Goal: Information Seeking & Learning: Learn about a topic

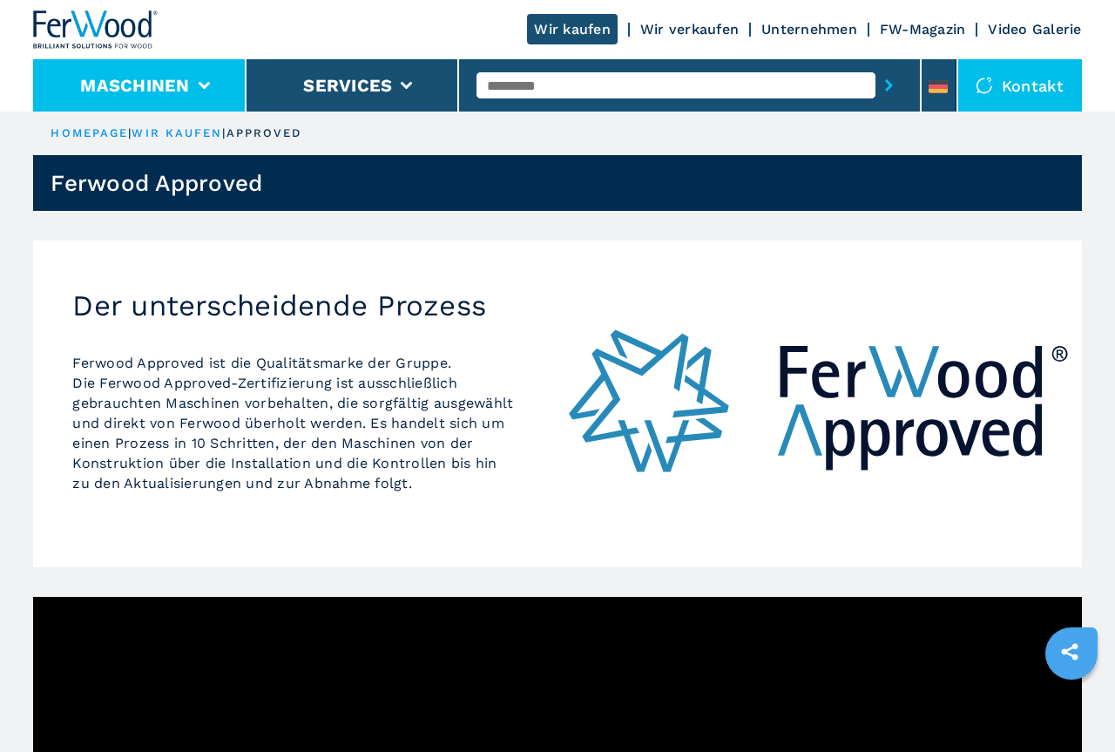
click at [152, 74] on li "Maschinen" at bounding box center [139, 85] width 213 height 52
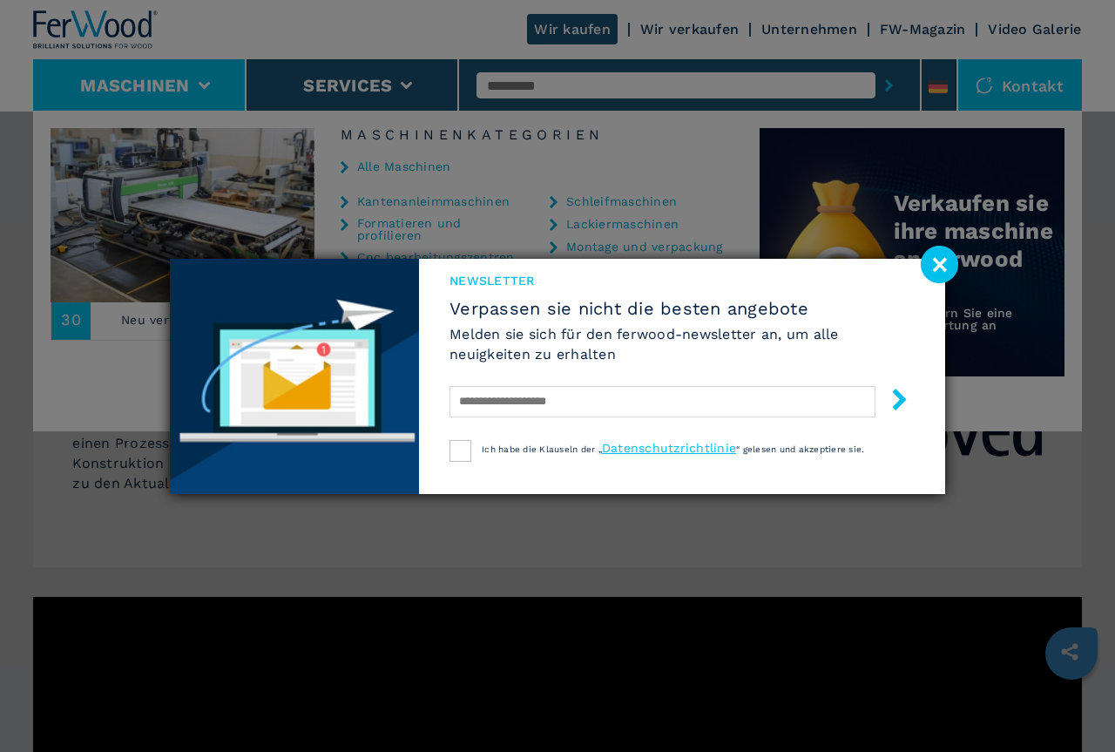
click at [936, 256] on image at bounding box center [939, 264] width 37 height 37
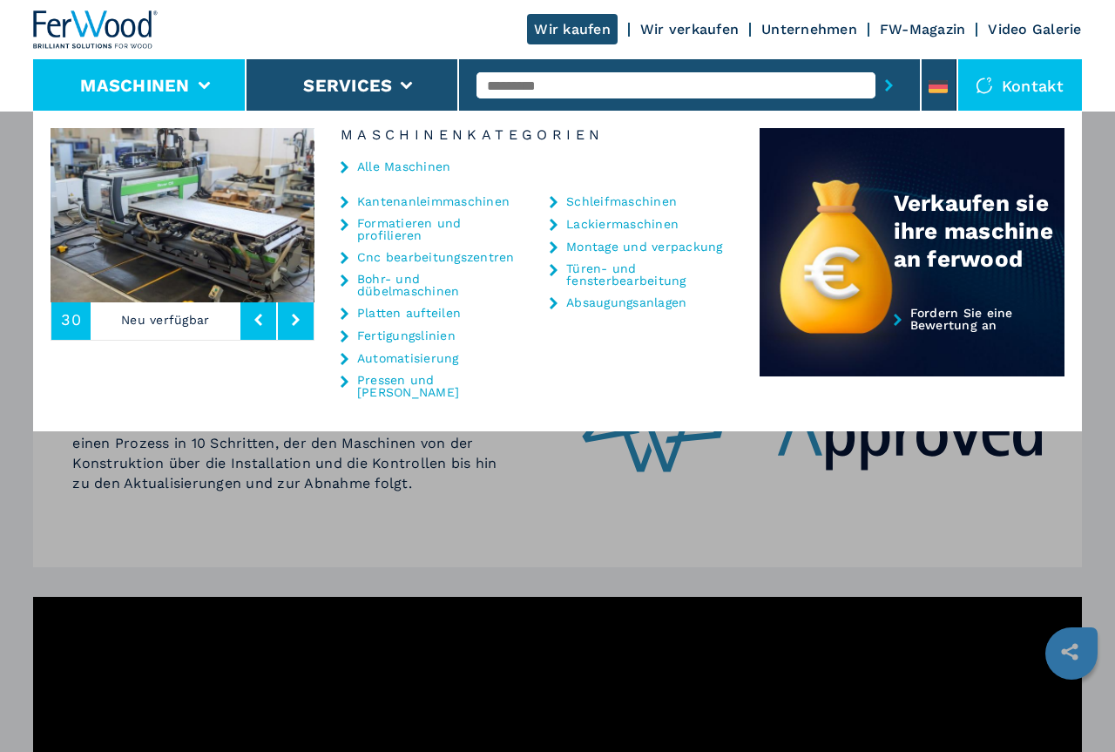
click at [396, 374] on link "Pressen und [PERSON_NAME]" at bounding box center [441, 386] width 168 height 24
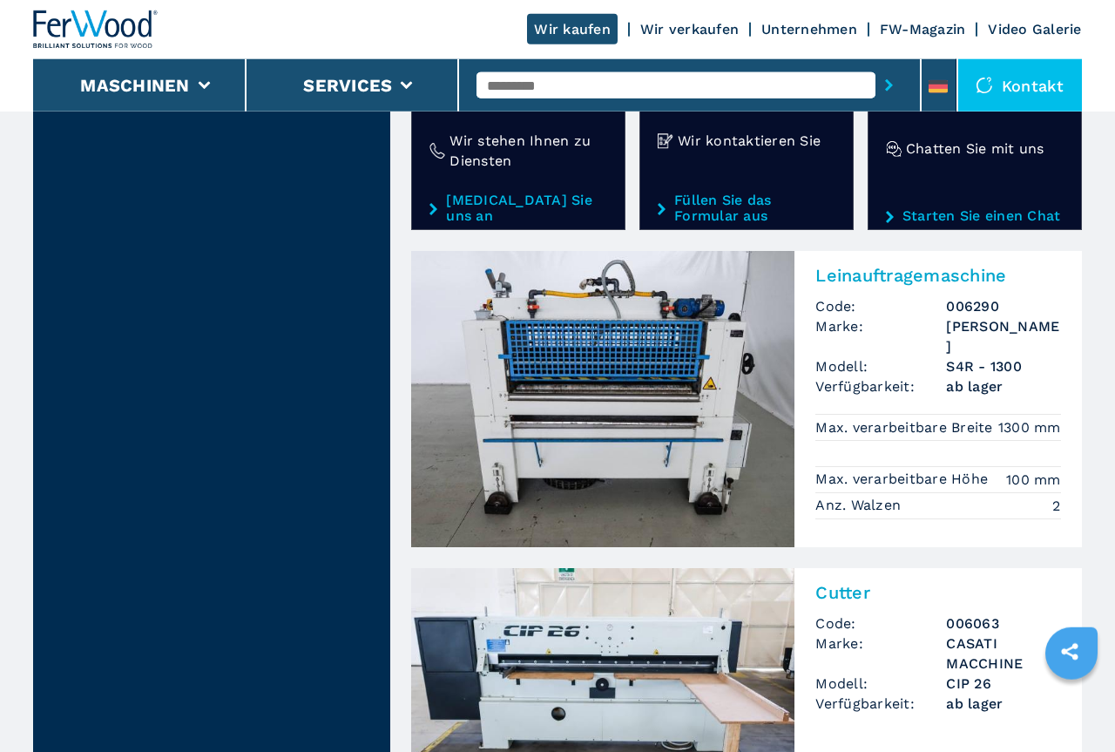
scroll to position [2843, 0]
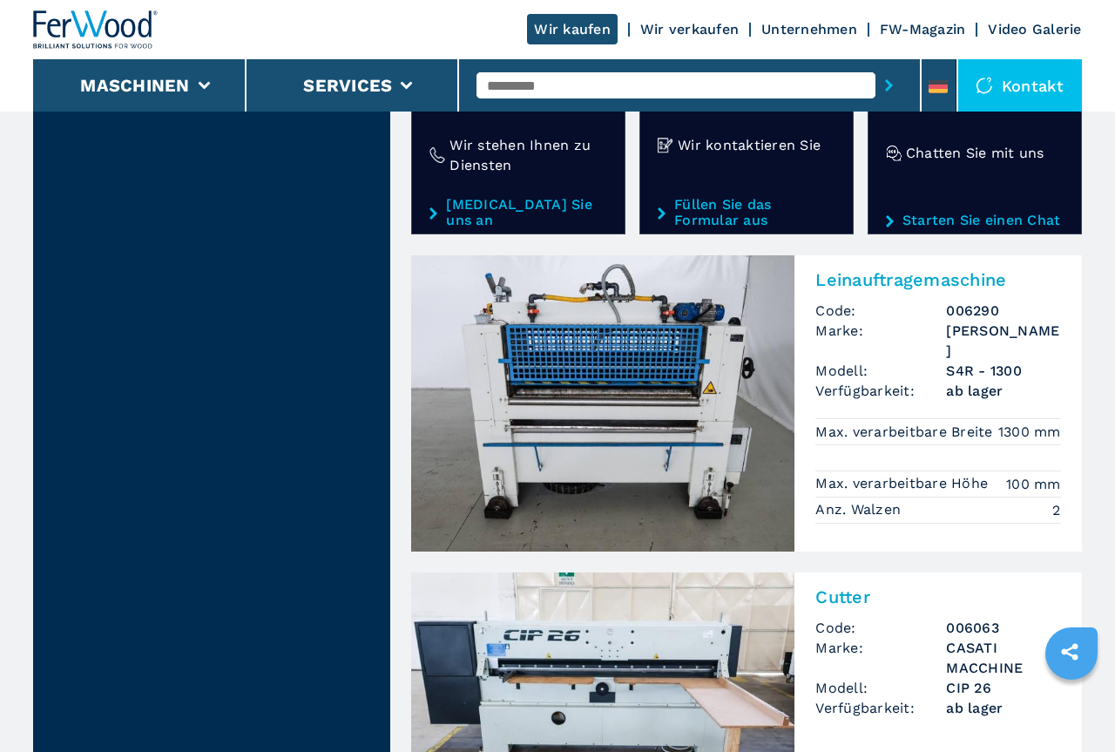
click at [859, 586] on h2 "Cutter" at bounding box center [937, 596] width 245 height 21
click at [607, 664] on img at bounding box center [602, 720] width 383 height 296
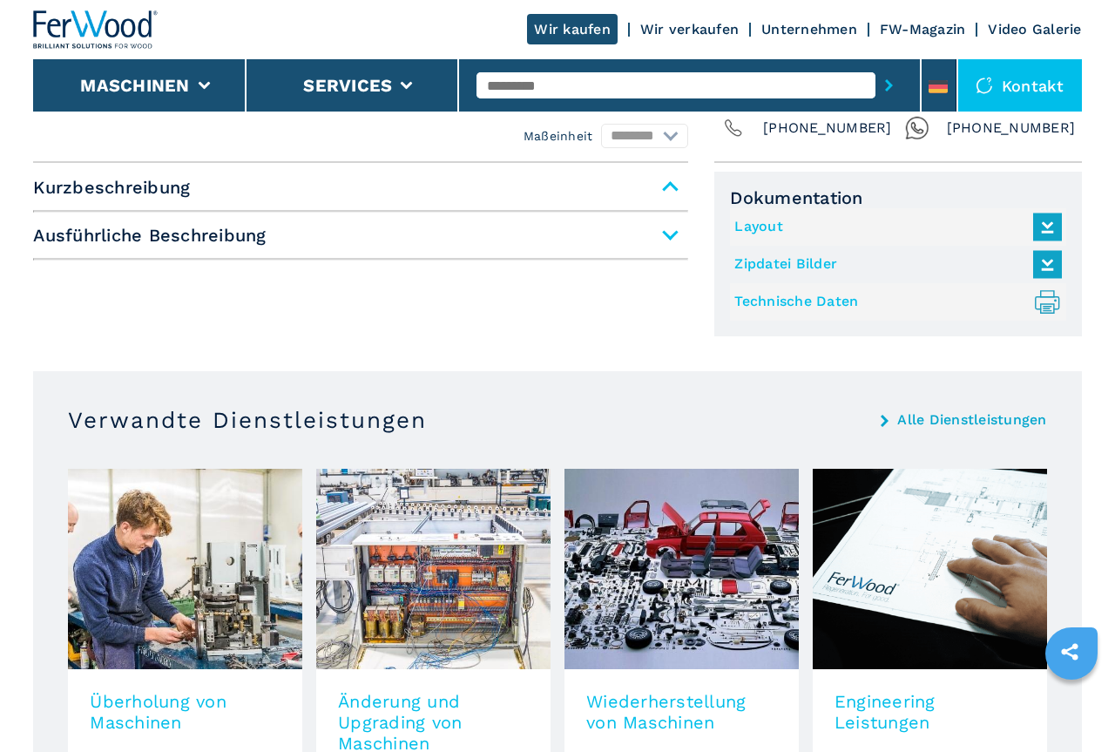
scroll to position [267, 0]
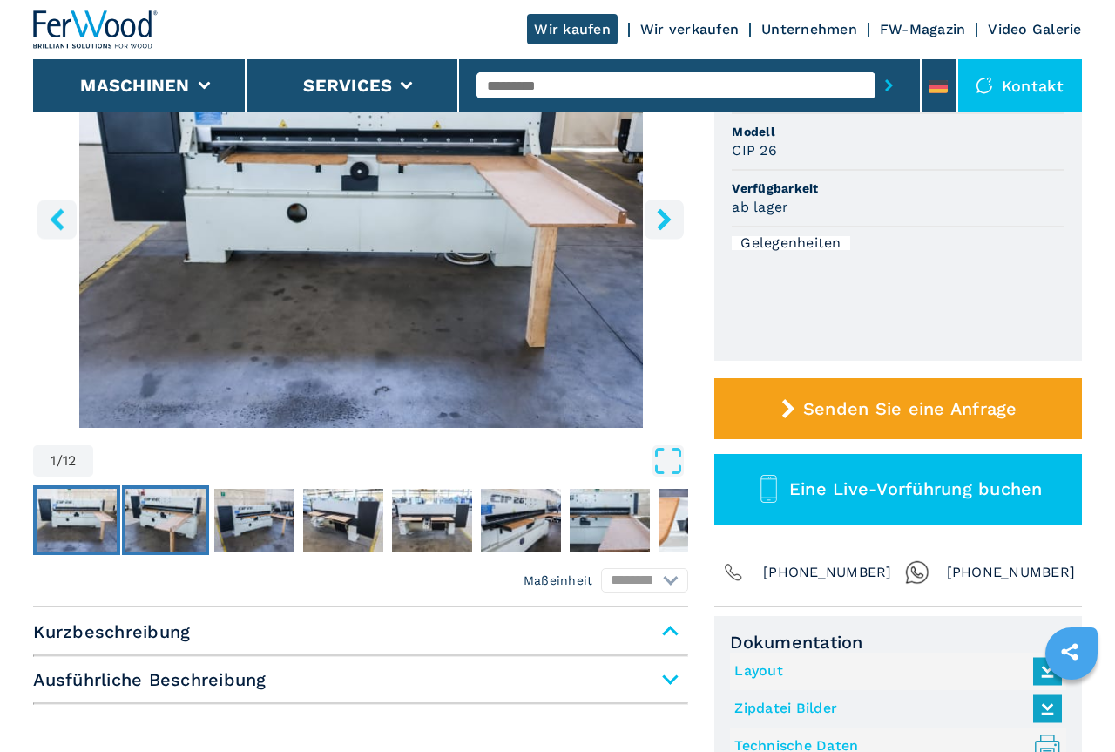
click at [159, 514] on img "Go to Slide 2" at bounding box center [165, 520] width 80 height 63
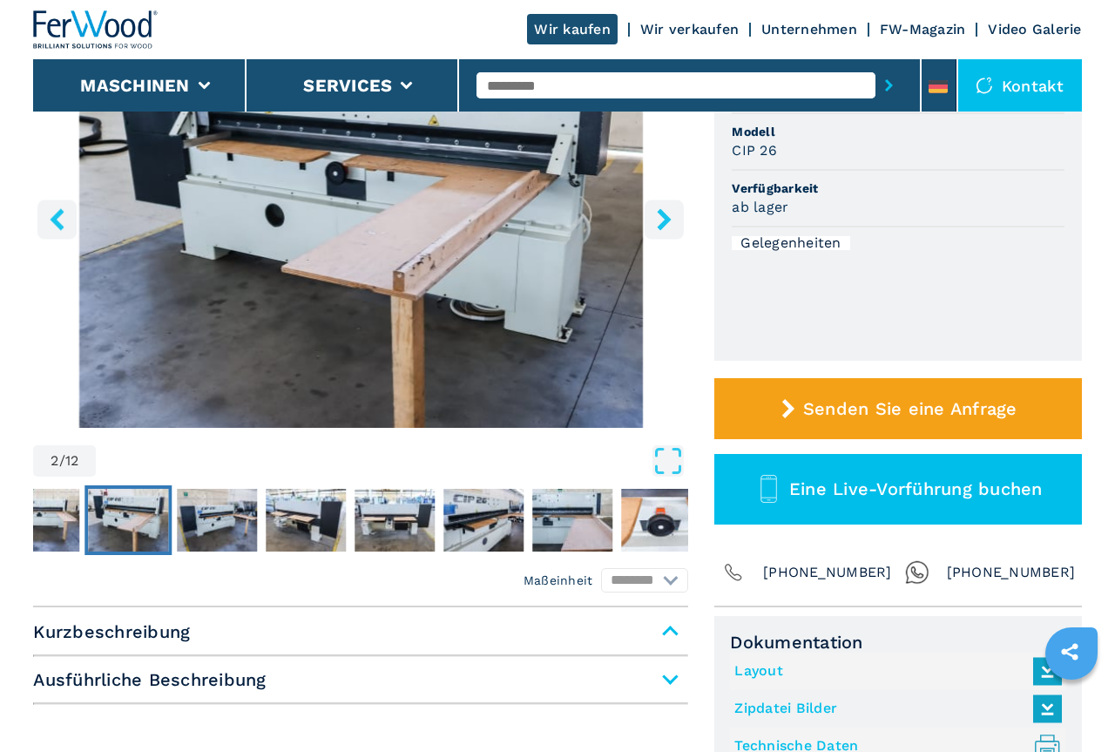
scroll to position [0, 0]
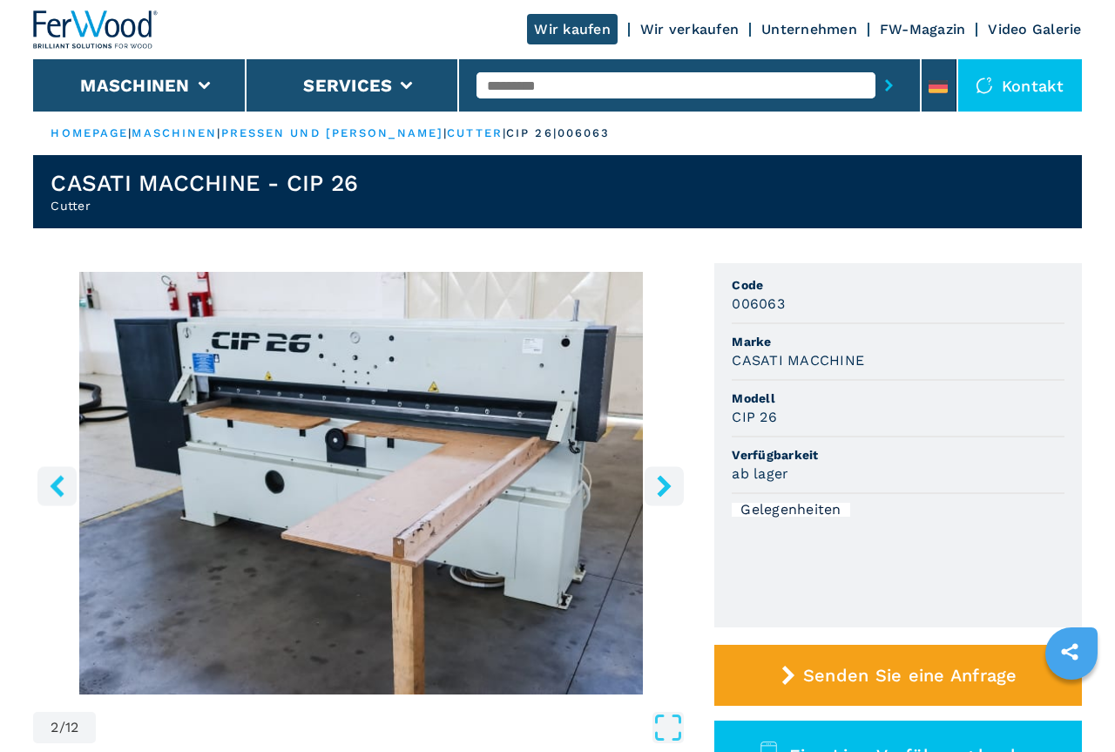
click at [654, 476] on icon "right-button" at bounding box center [664, 486] width 22 height 22
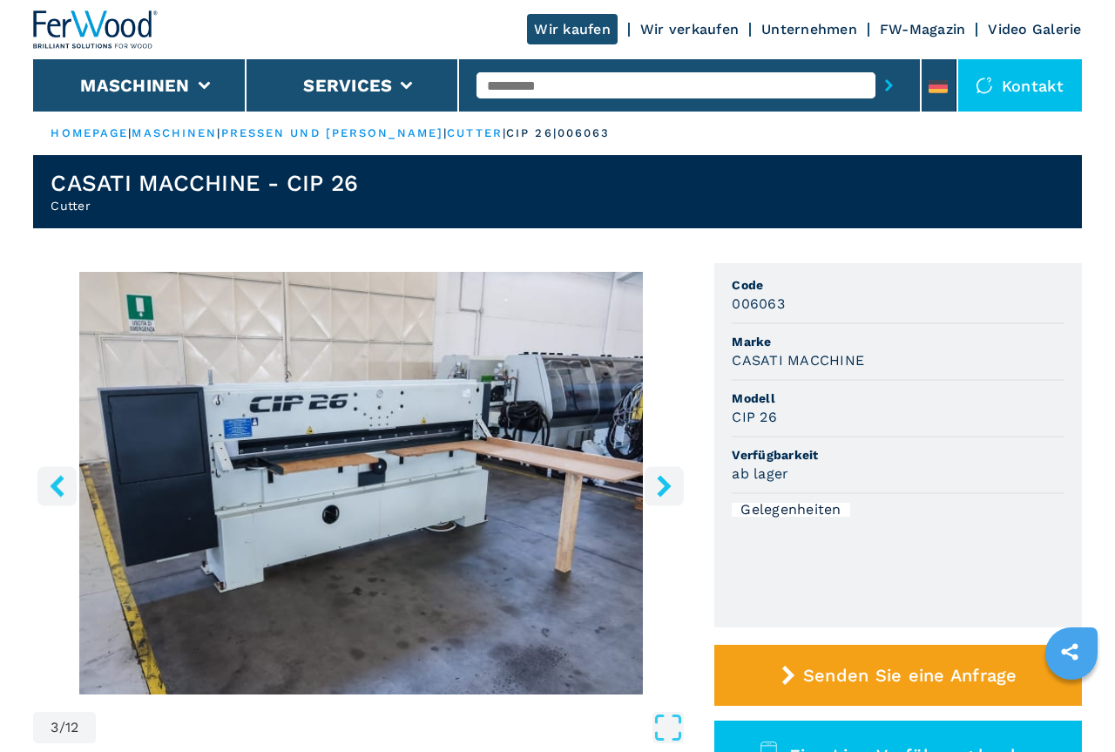
click at [654, 476] on icon "right-button" at bounding box center [664, 486] width 22 height 22
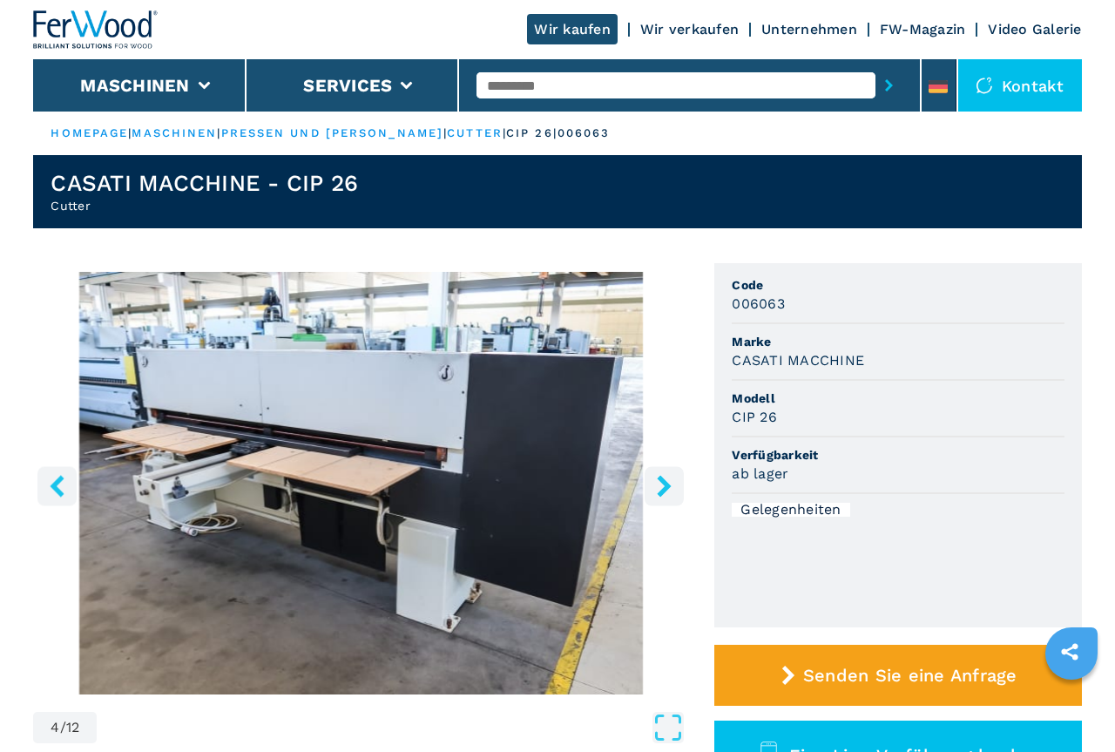
click at [654, 476] on icon "right-button" at bounding box center [664, 486] width 22 height 22
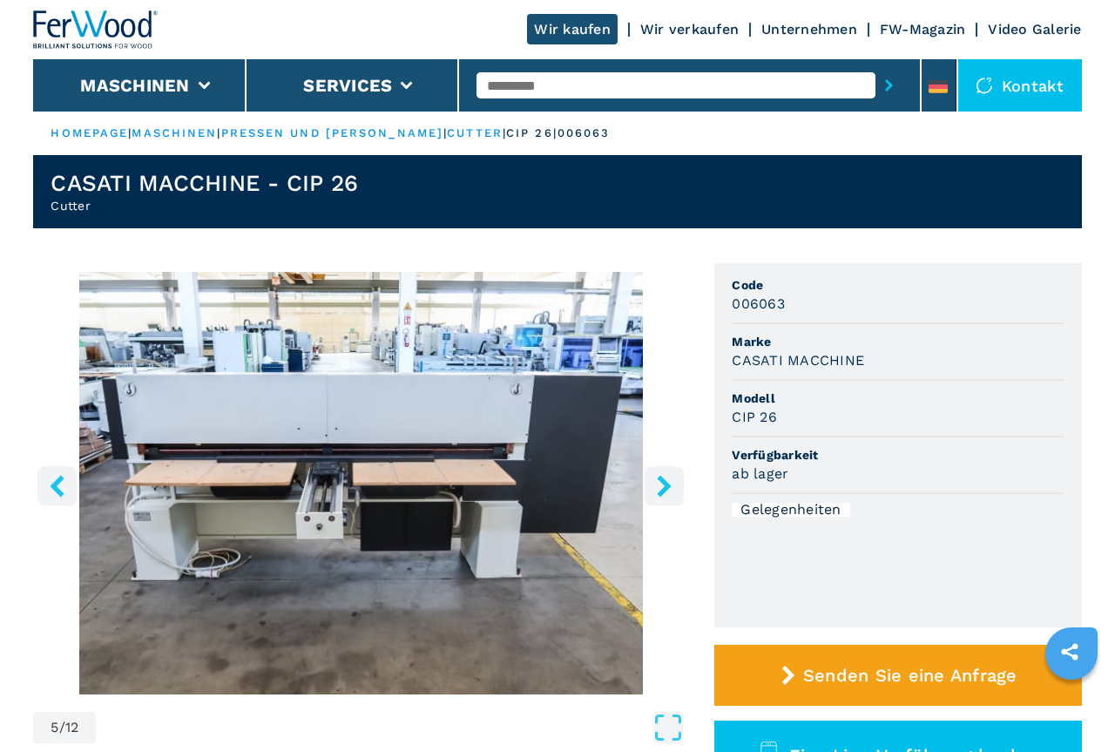
click at [654, 476] on icon "right-button" at bounding box center [664, 486] width 22 height 22
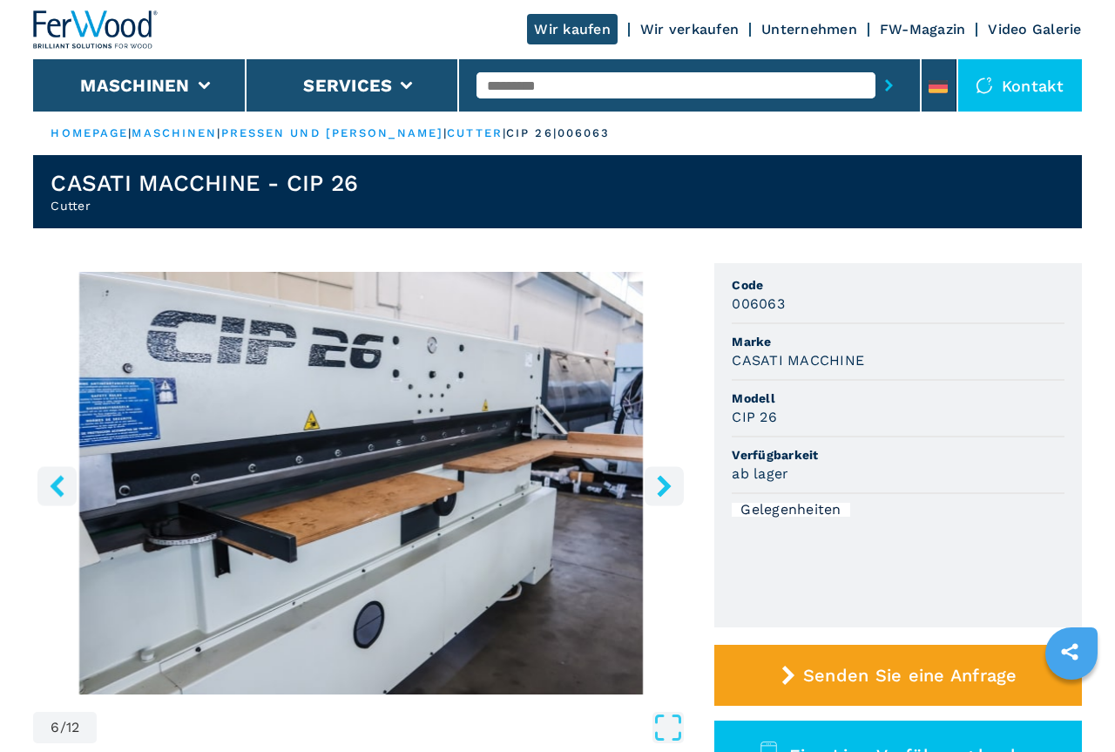
click at [654, 476] on icon "right-button" at bounding box center [664, 486] width 22 height 22
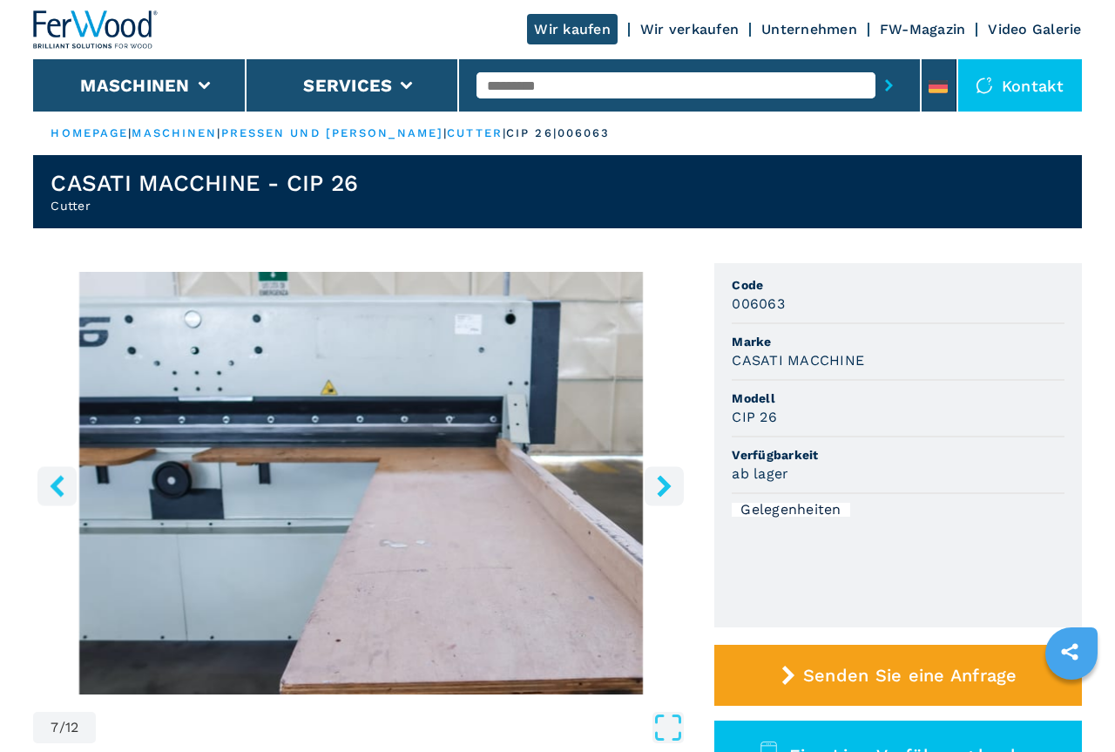
click at [654, 476] on icon "right-button" at bounding box center [664, 486] width 22 height 22
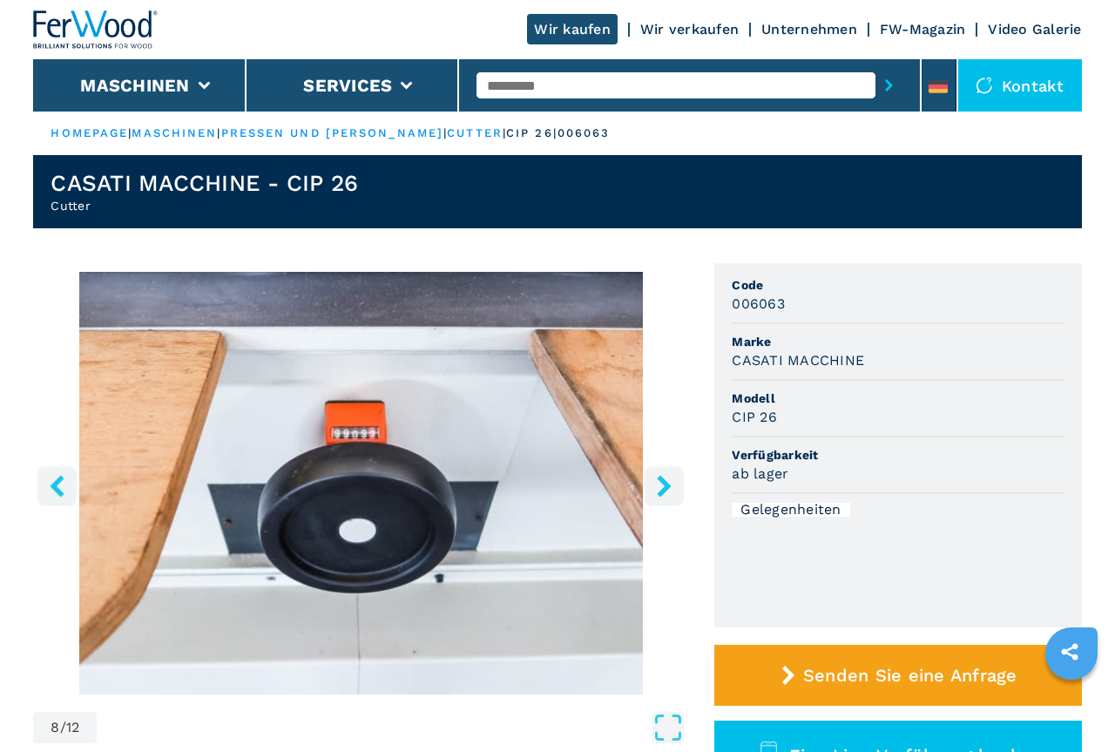
click at [654, 476] on icon "right-button" at bounding box center [664, 486] width 22 height 22
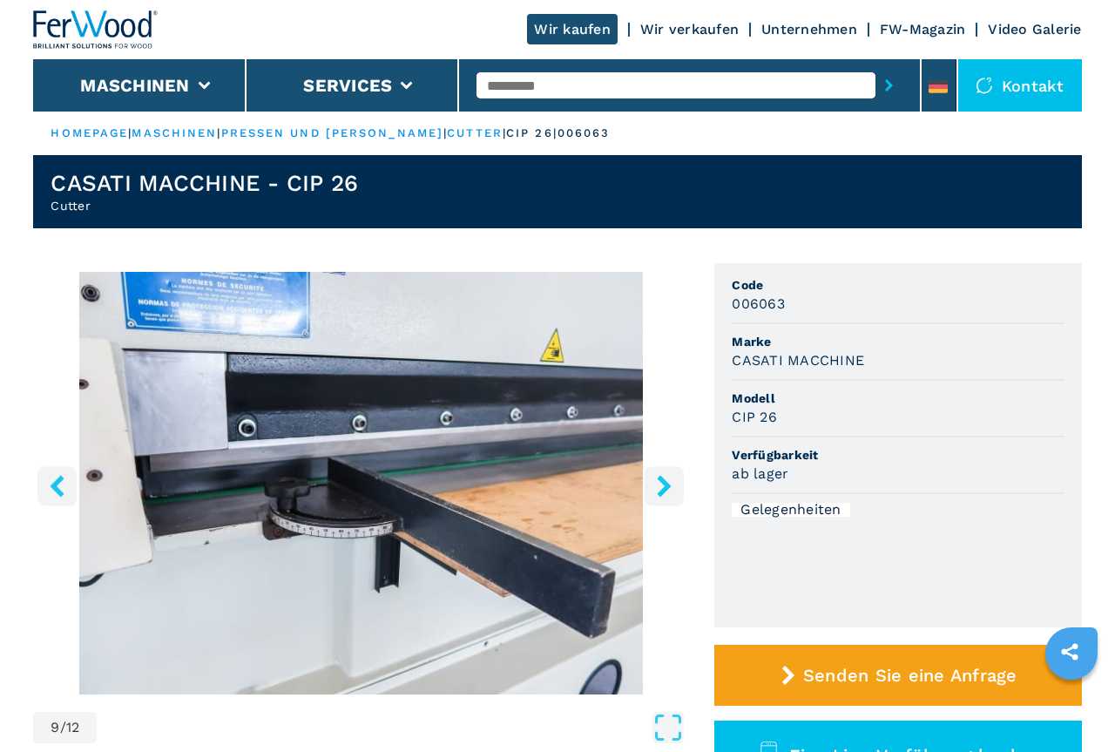
click at [654, 476] on icon "right-button" at bounding box center [664, 486] width 22 height 22
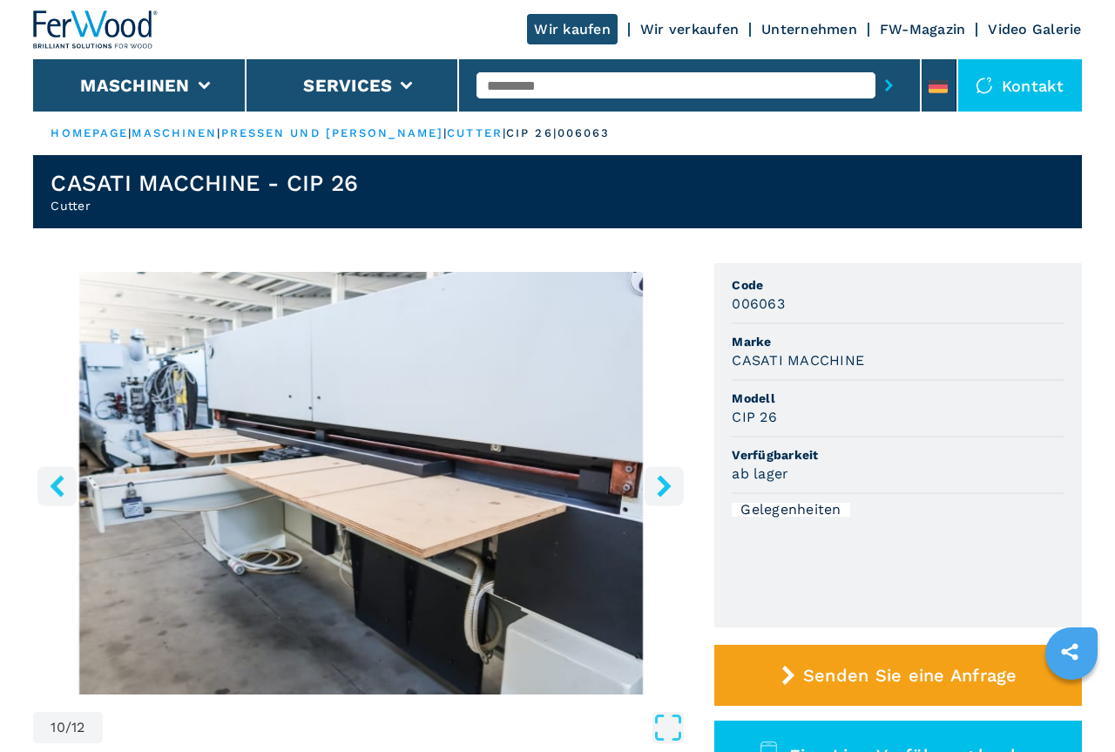
click at [654, 476] on icon "right-button" at bounding box center [664, 486] width 22 height 22
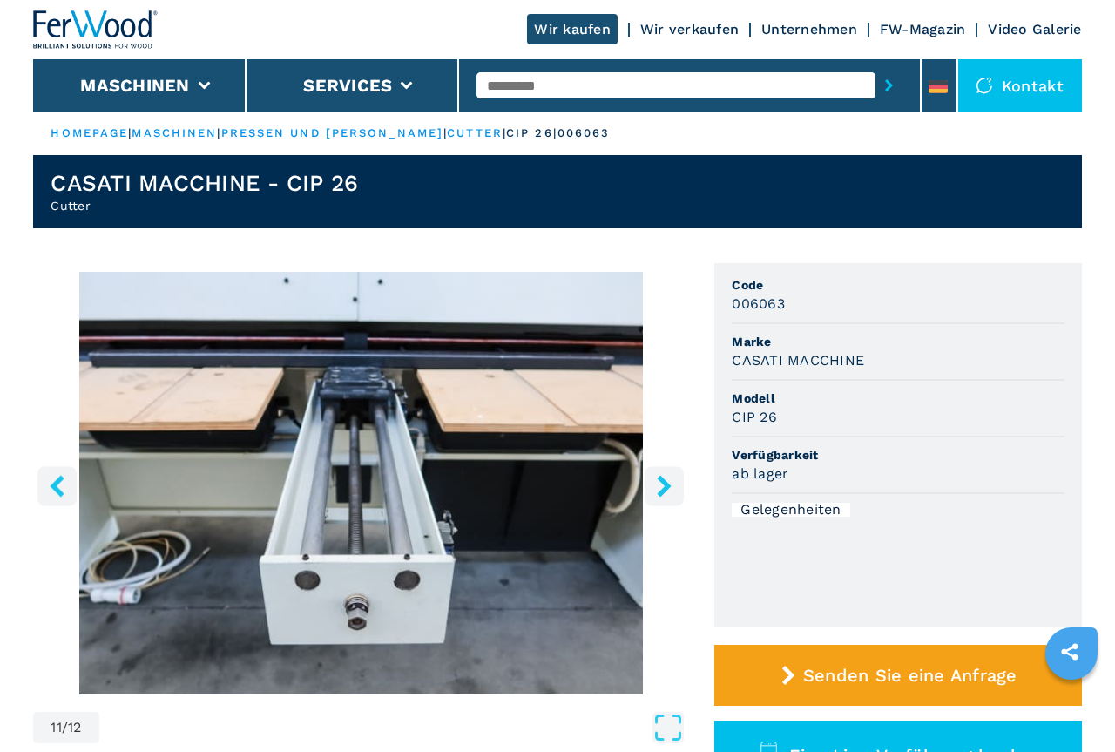
click at [654, 476] on icon "right-button" at bounding box center [664, 486] width 22 height 22
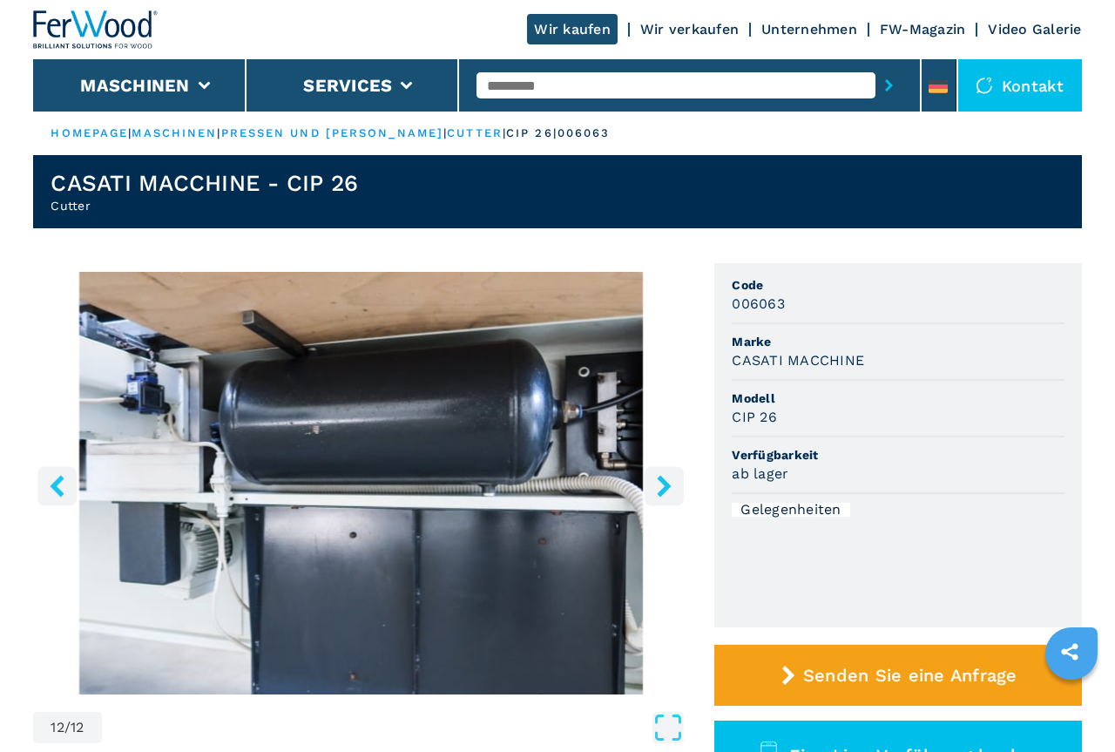
click at [654, 476] on icon "right-button" at bounding box center [664, 486] width 22 height 22
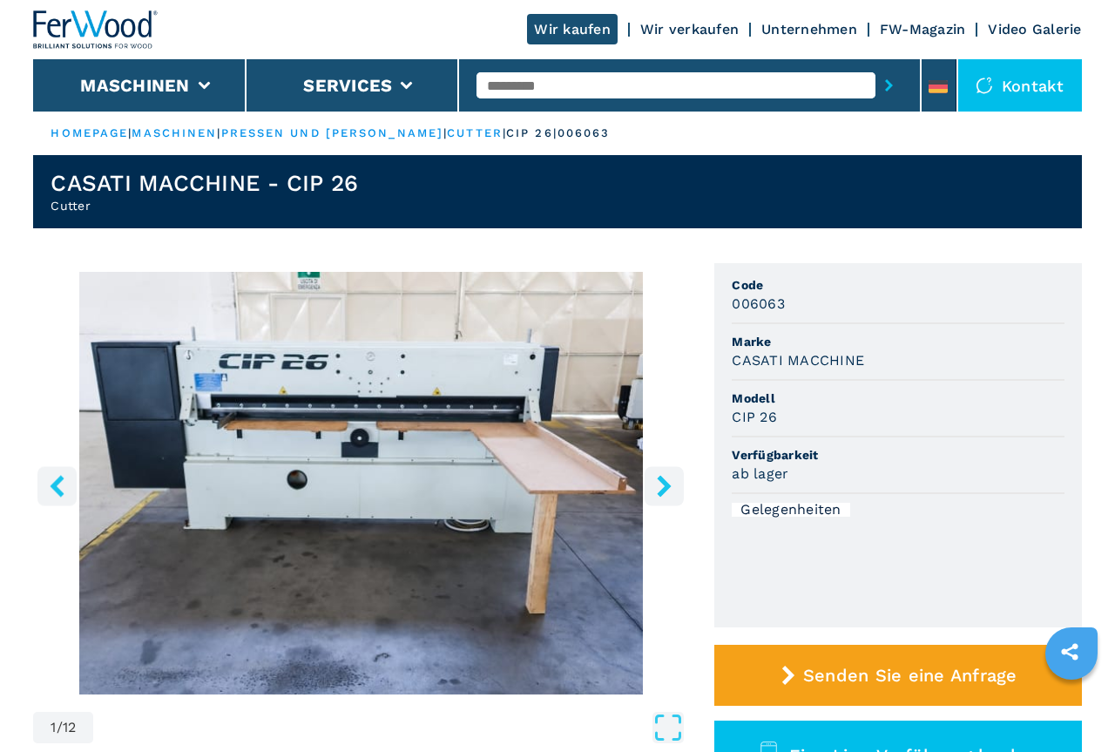
click at [654, 477] on icon "right-button" at bounding box center [664, 486] width 22 height 22
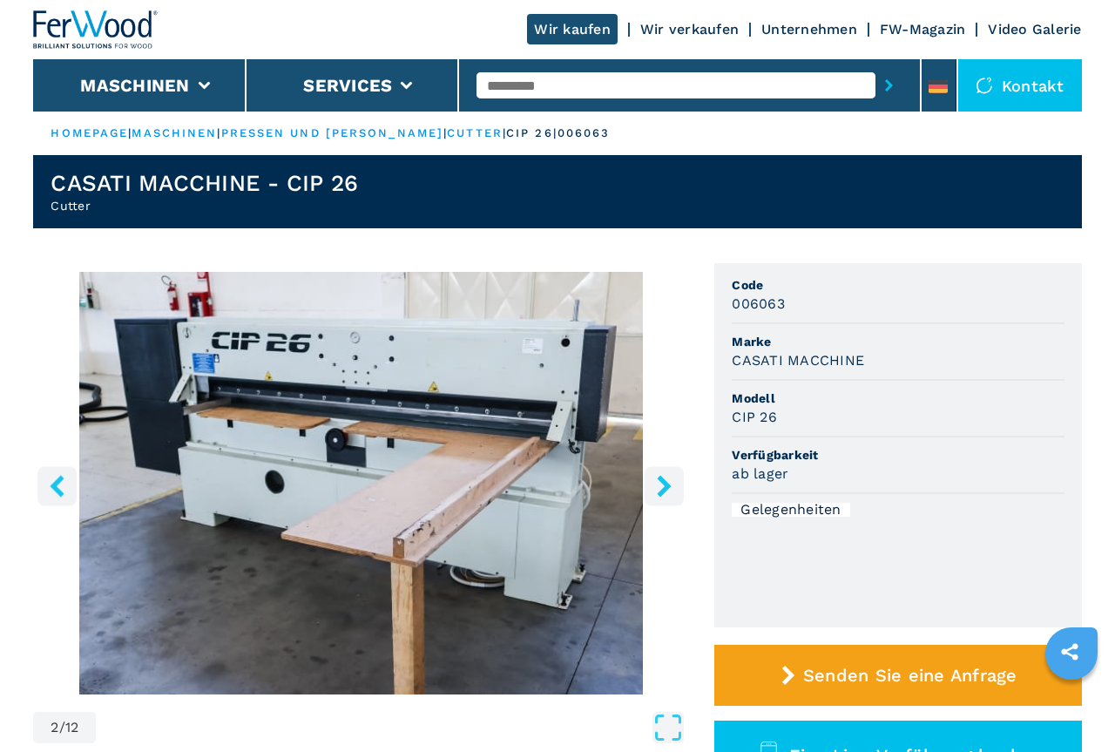
click at [654, 477] on icon "right-button" at bounding box center [664, 486] width 22 height 22
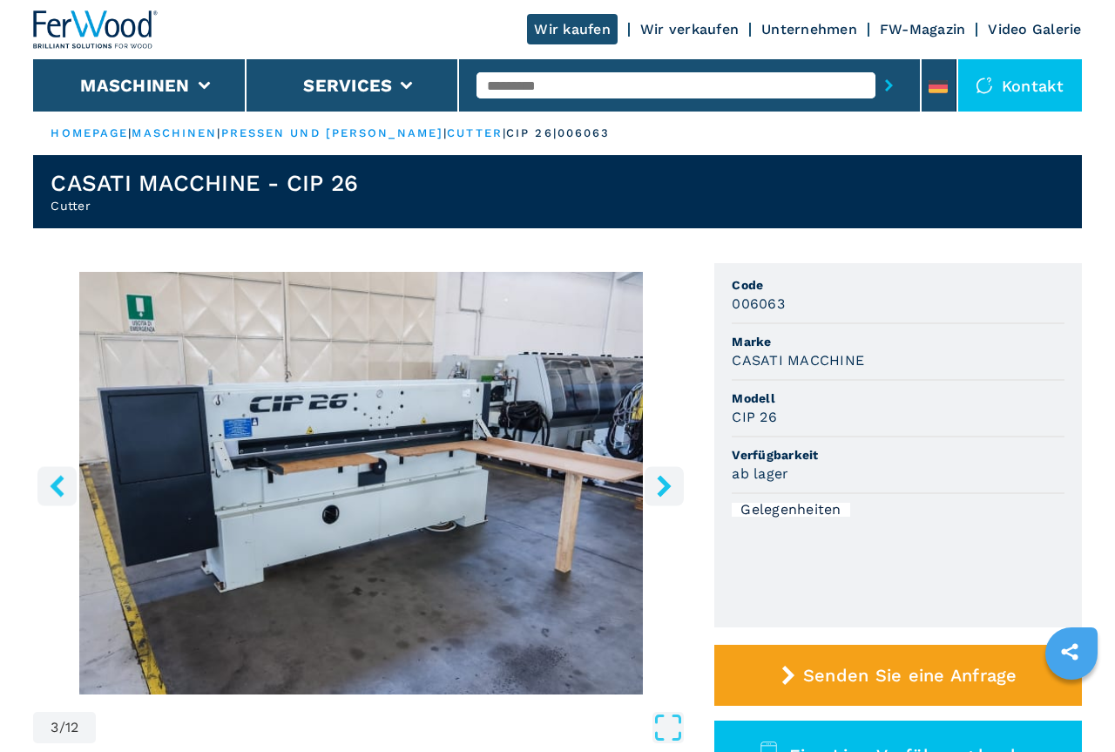
click at [654, 478] on icon "right-button" at bounding box center [664, 486] width 22 height 22
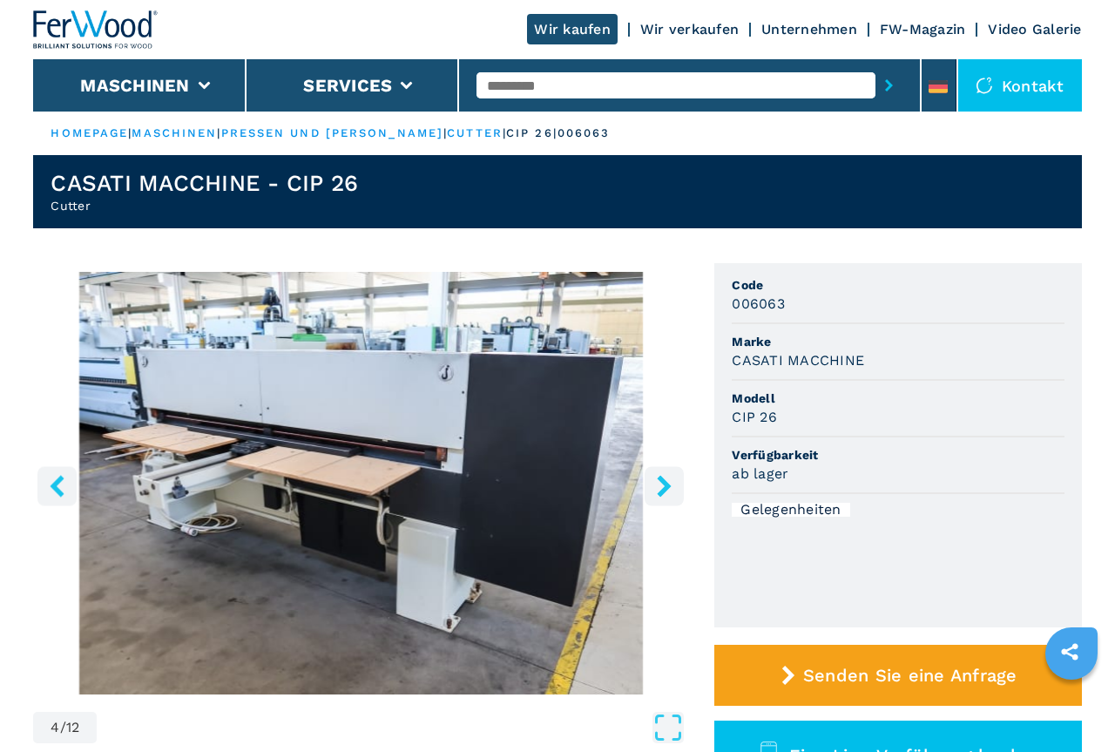
click at [654, 478] on icon "right-button" at bounding box center [664, 486] width 22 height 22
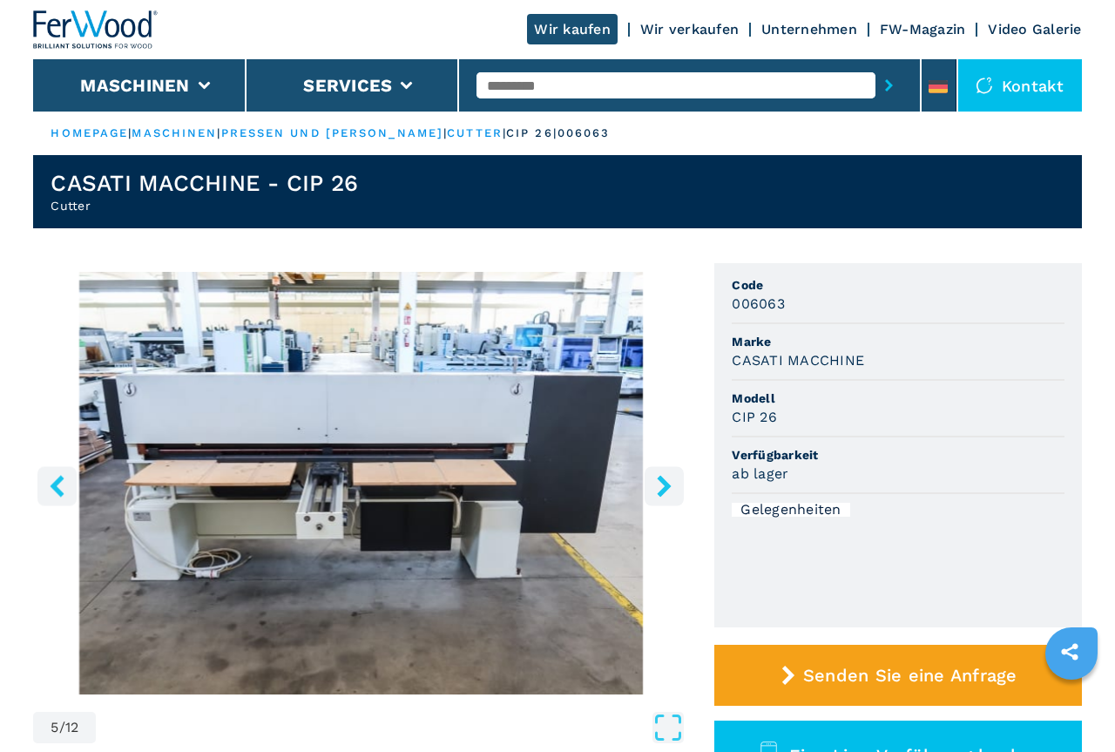
click at [654, 478] on icon "right-button" at bounding box center [664, 486] width 22 height 22
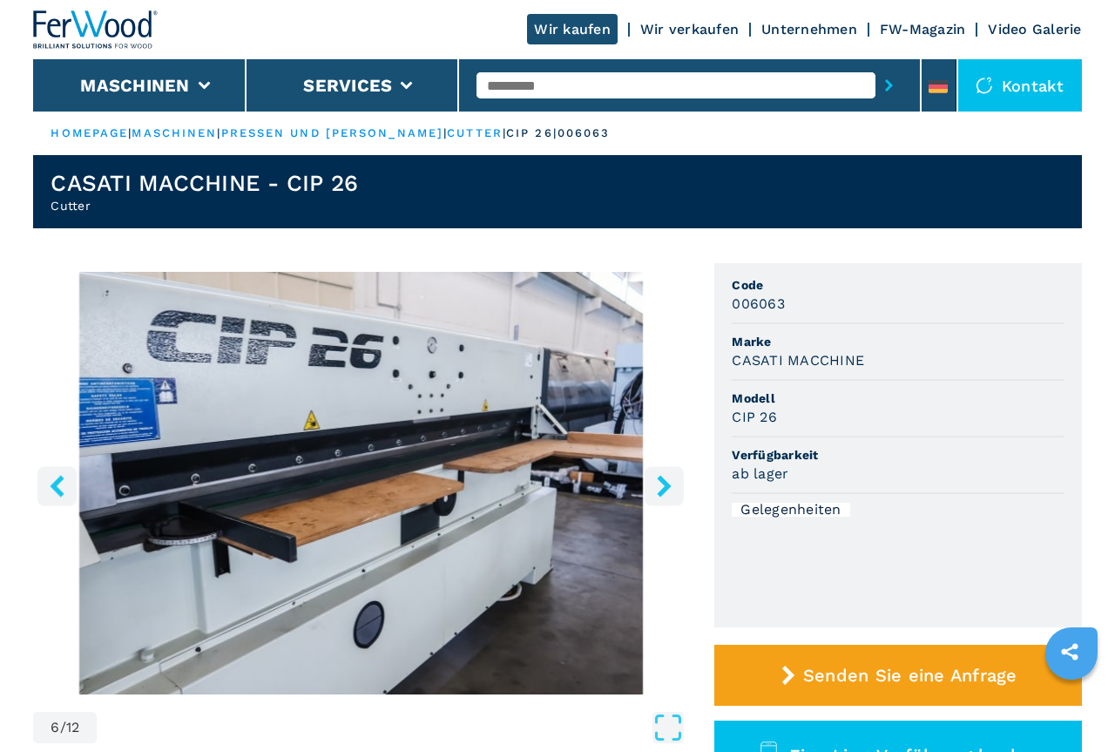
click at [654, 478] on icon "right-button" at bounding box center [664, 486] width 22 height 22
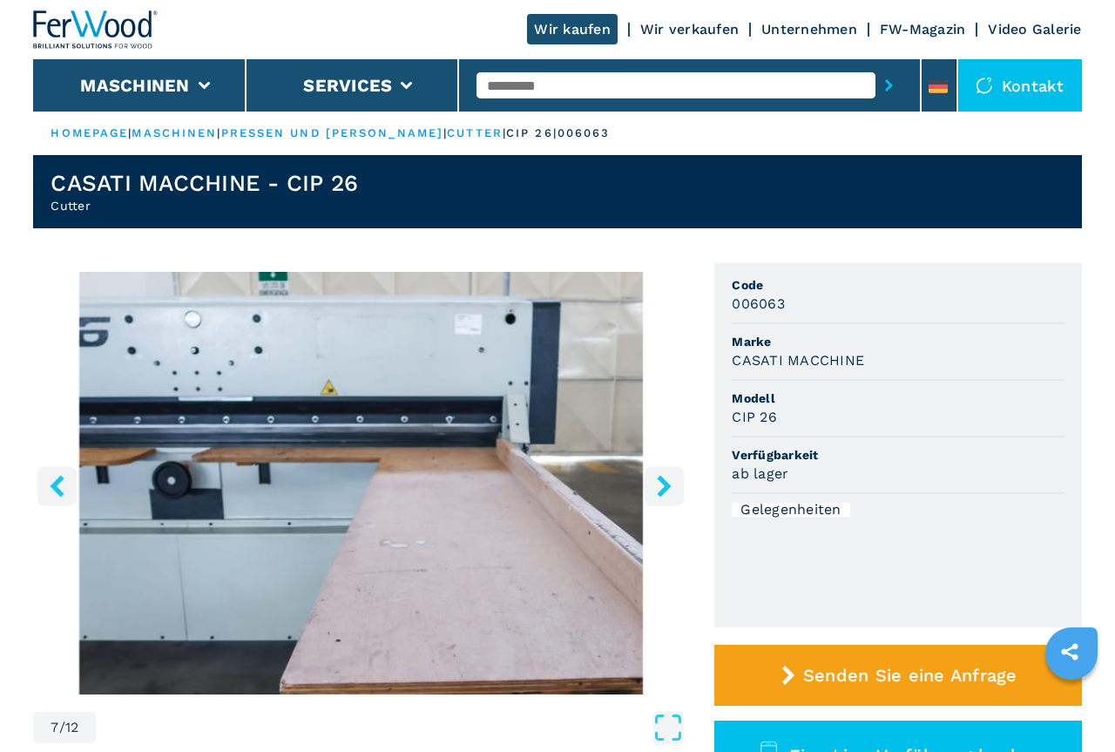
click at [654, 478] on icon "right-button" at bounding box center [664, 486] width 22 height 22
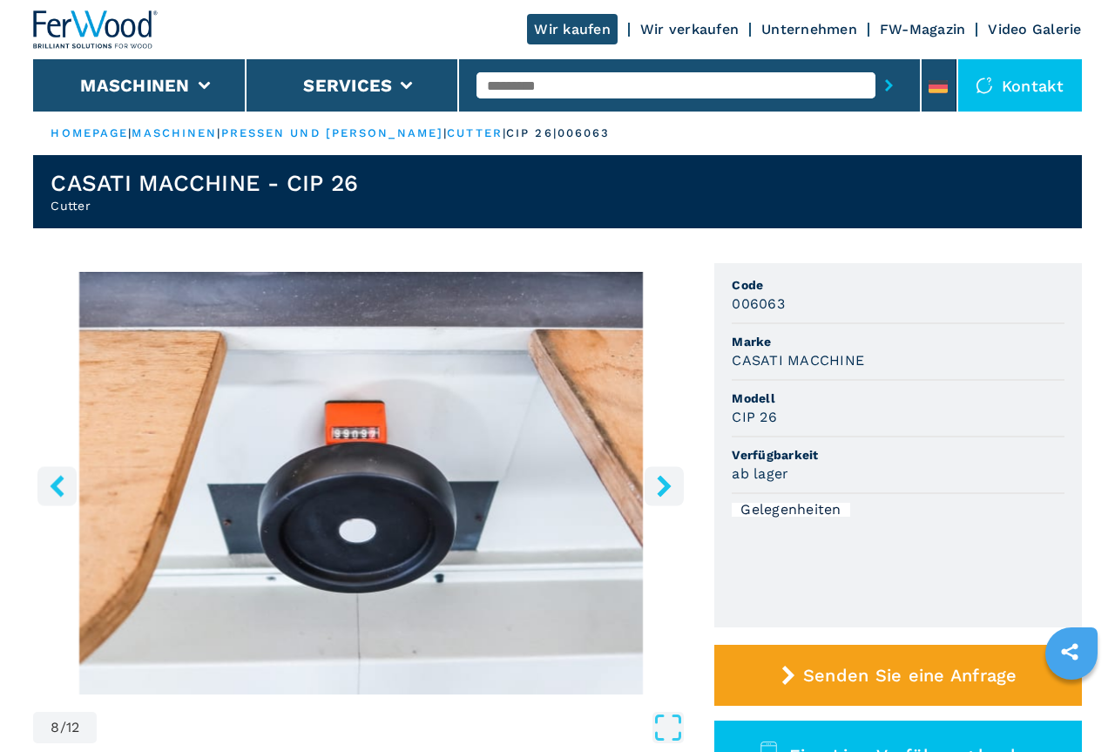
click at [654, 478] on icon "right-button" at bounding box center [664, 486] width 22 height 22
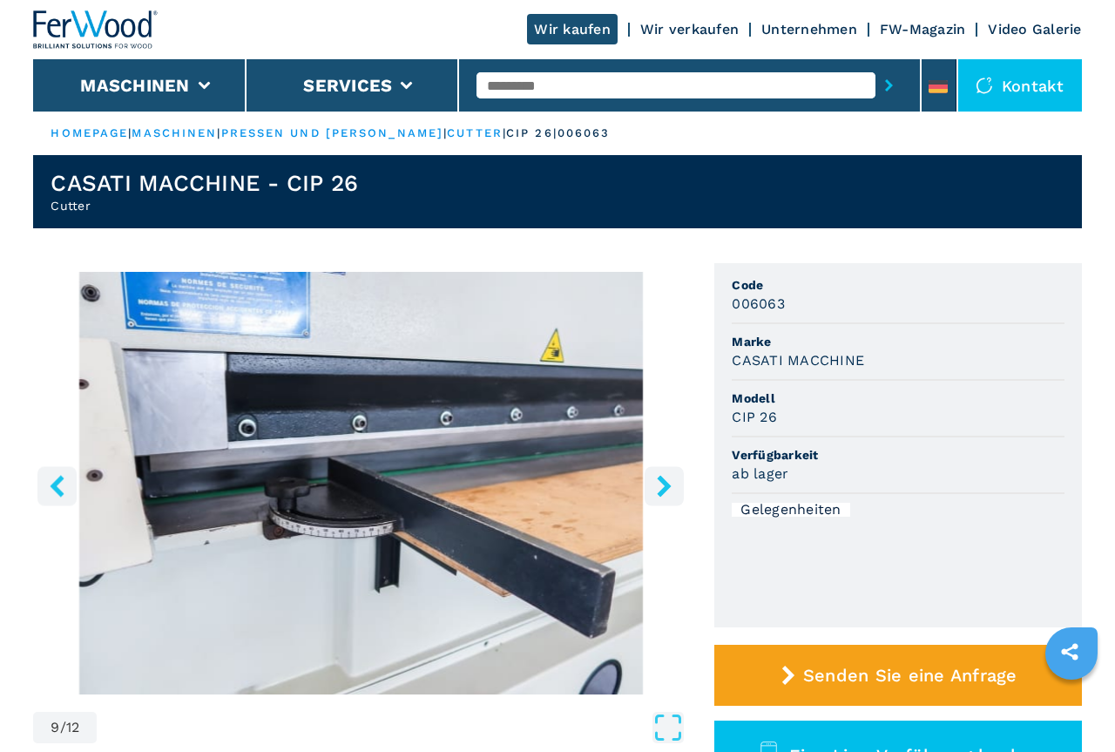
click at [654, 478] on icon "right-button" at bounding box center [664, 486] width 22 height 22
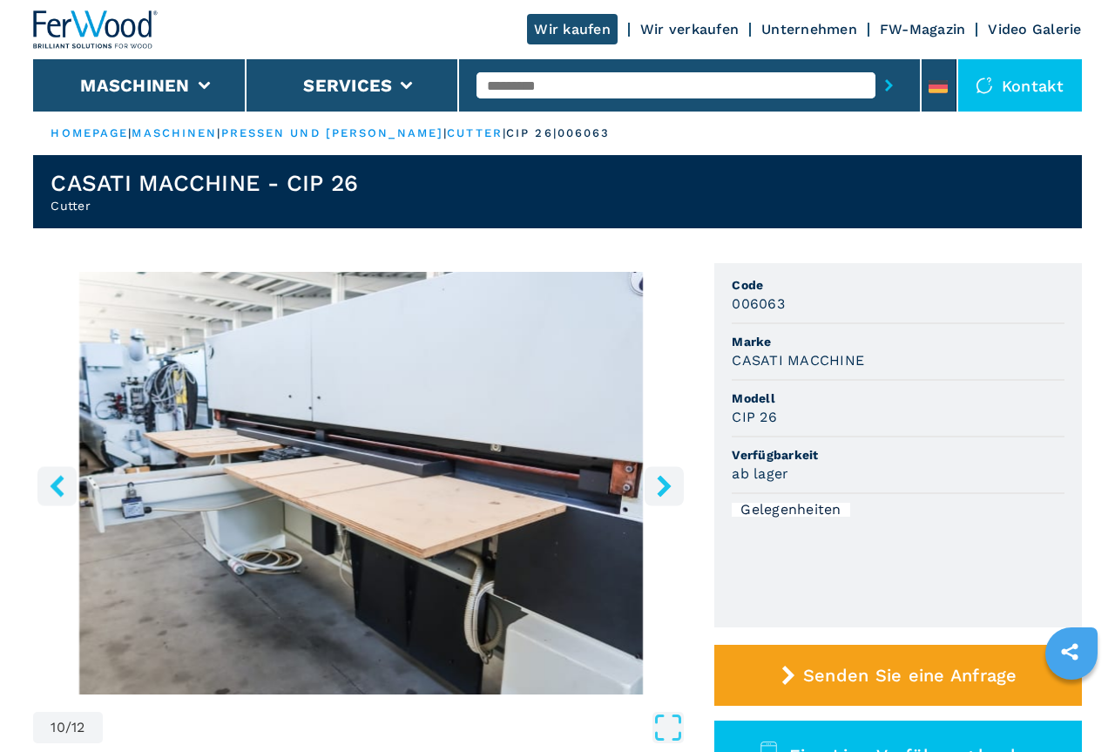
click at [654, 478] on icon "right-button" at bounding box center [664, 486] width 22 height 22
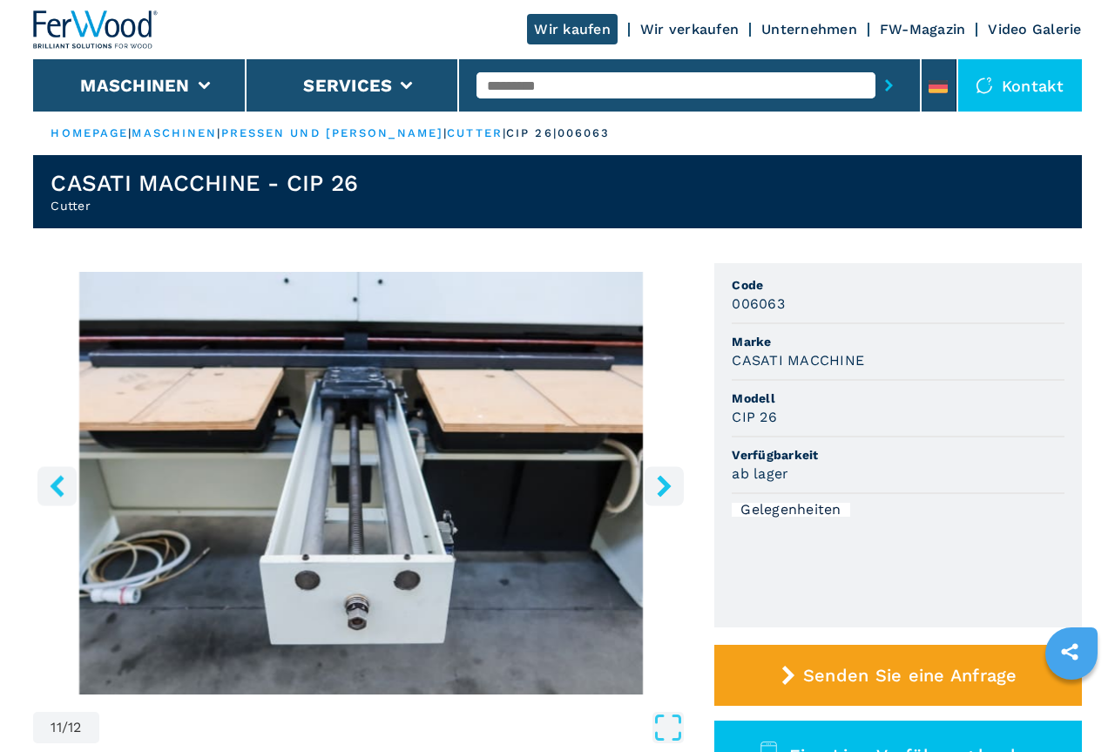
click at [654, 478] on icon "right-button" at bounding box center [664, 486] width 22 height 22
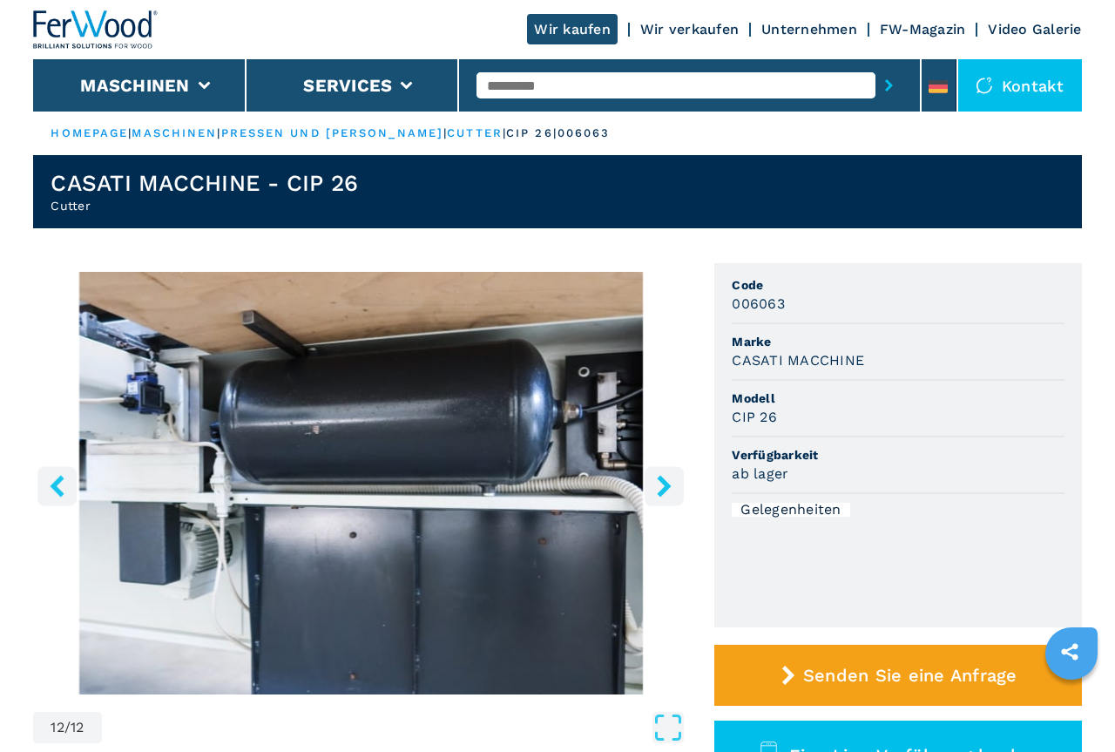
click at [654, 478] on icon "right-button" at bounding box center [664, 486] width 22 height 22
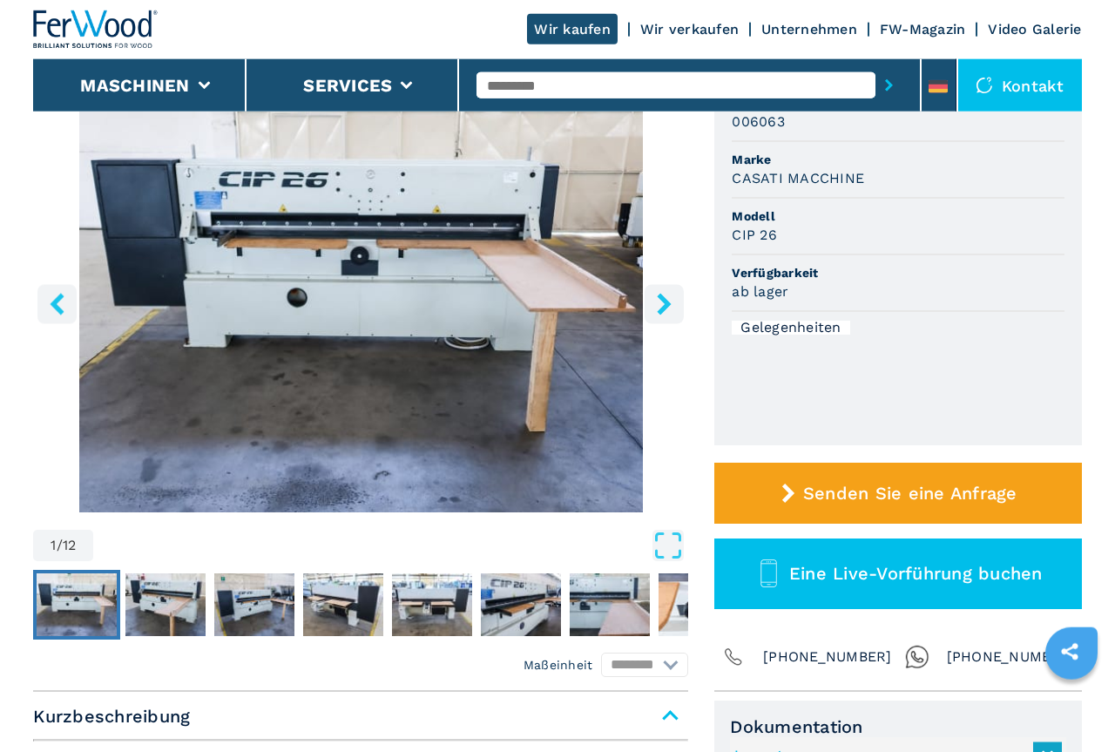
scroll to position [355, 0]
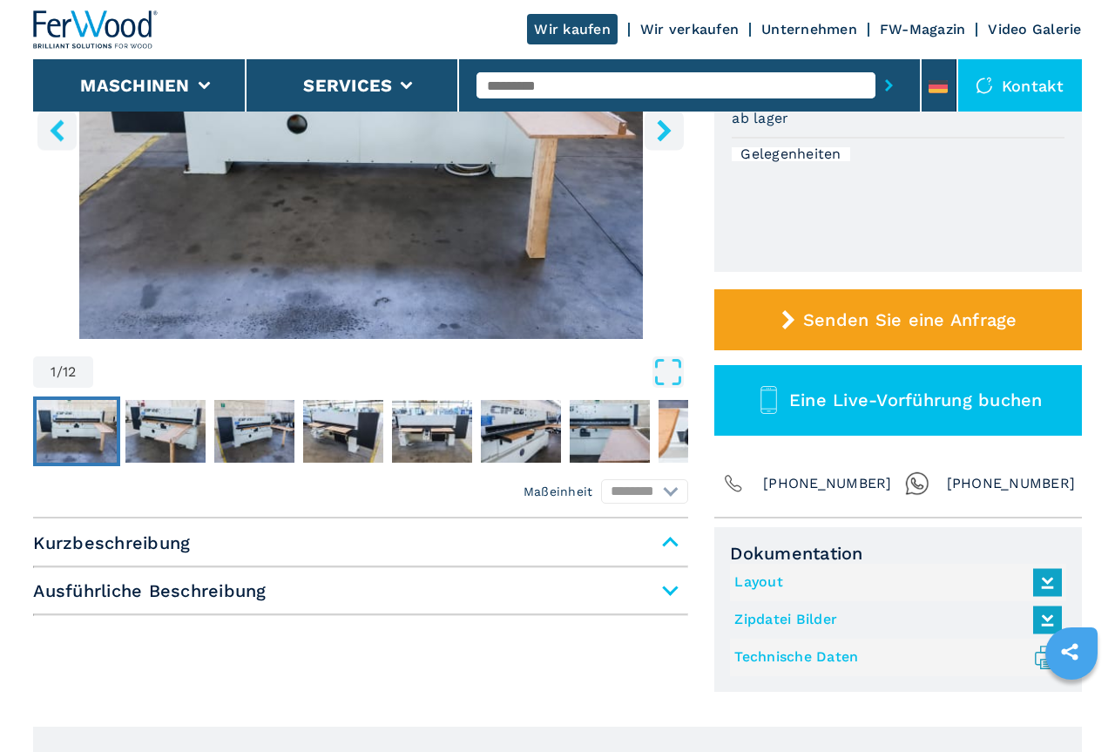
click at [662, 537] on span "Kurzbeschreibung" at bounding box center [360, 542] width 655 height 31
click at [664, 543] on span "Kurzbeschreibung" at bounding box center [360, 542] width 655 height 31
click at [664, 587] on span "Ausführliche Beschreibung" at bounding box center [360, 590] width 655 height 31
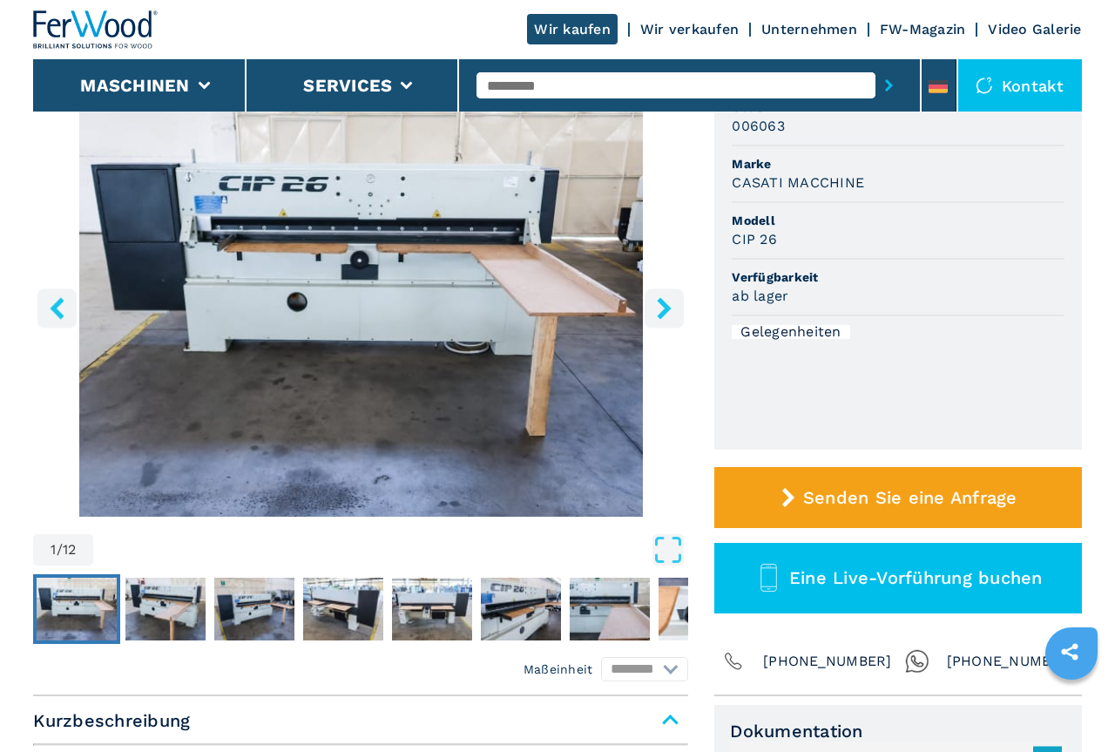
scroll to position [0, 0]
